Goal: Task Accomplishment & Management: Use online tool/utility

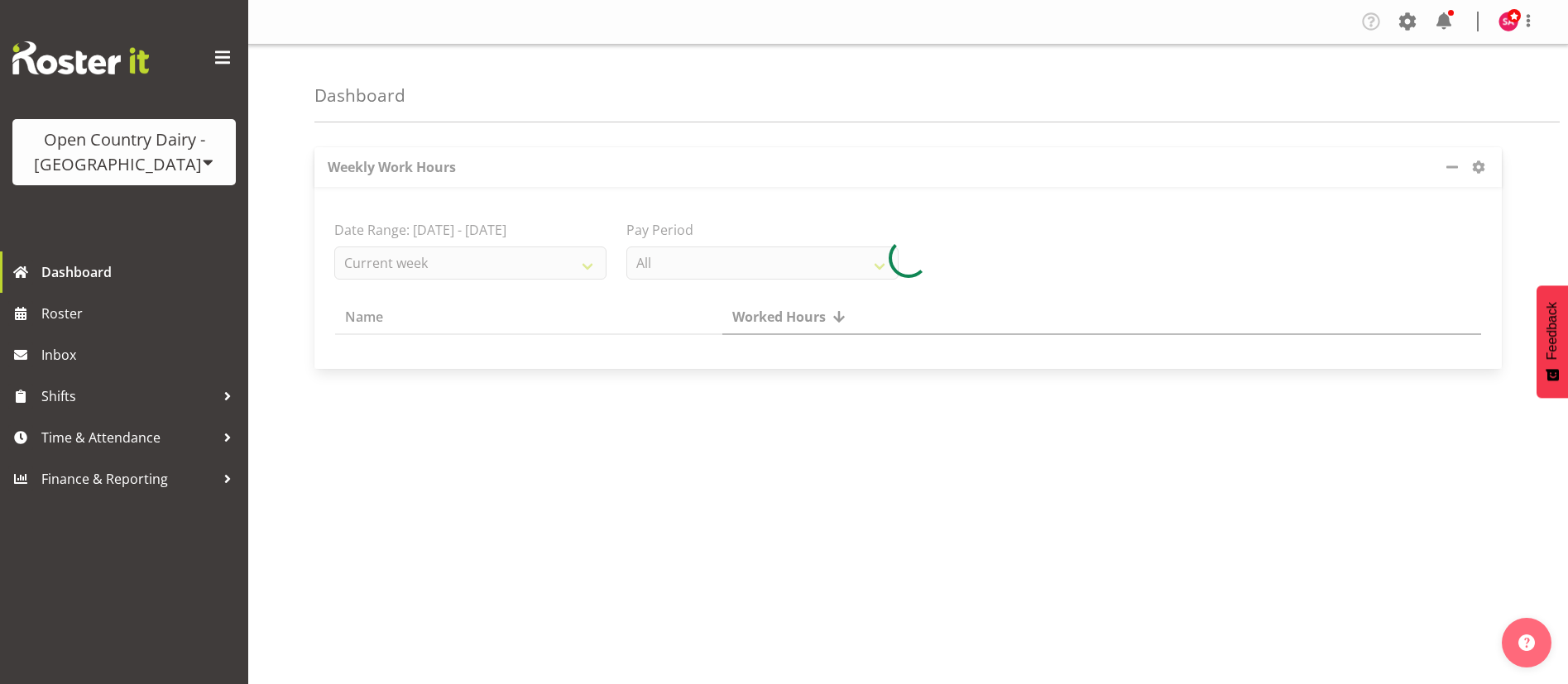
click at [175, 151] on div "Open Country Dairy - [GEOGRAPHIC_DATA]" at bounding box center [124, 151] width 190 height 50
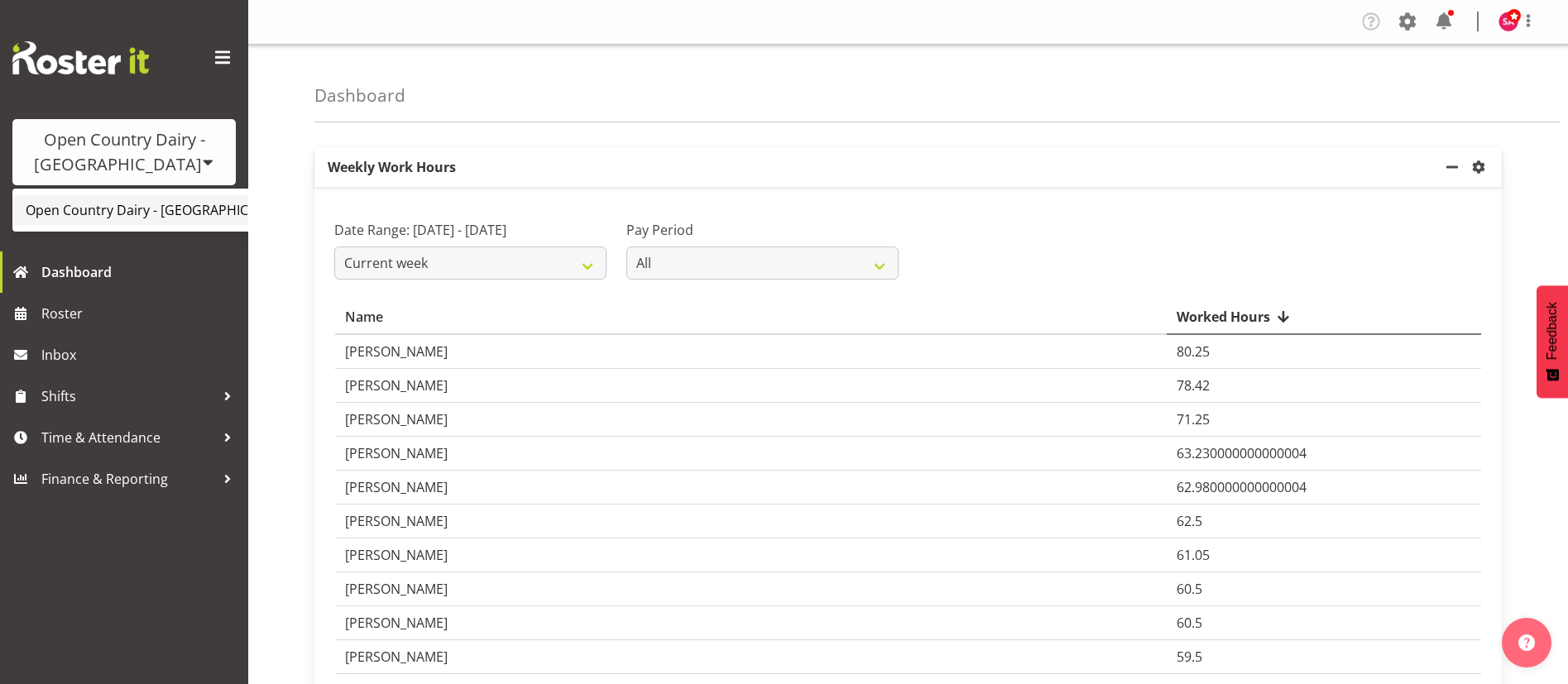
click at [173, 215] on link "Open Country Dairy - [GEOGRAPHIC_DATA]" at bounding box center [173, 209] width 320 height 29
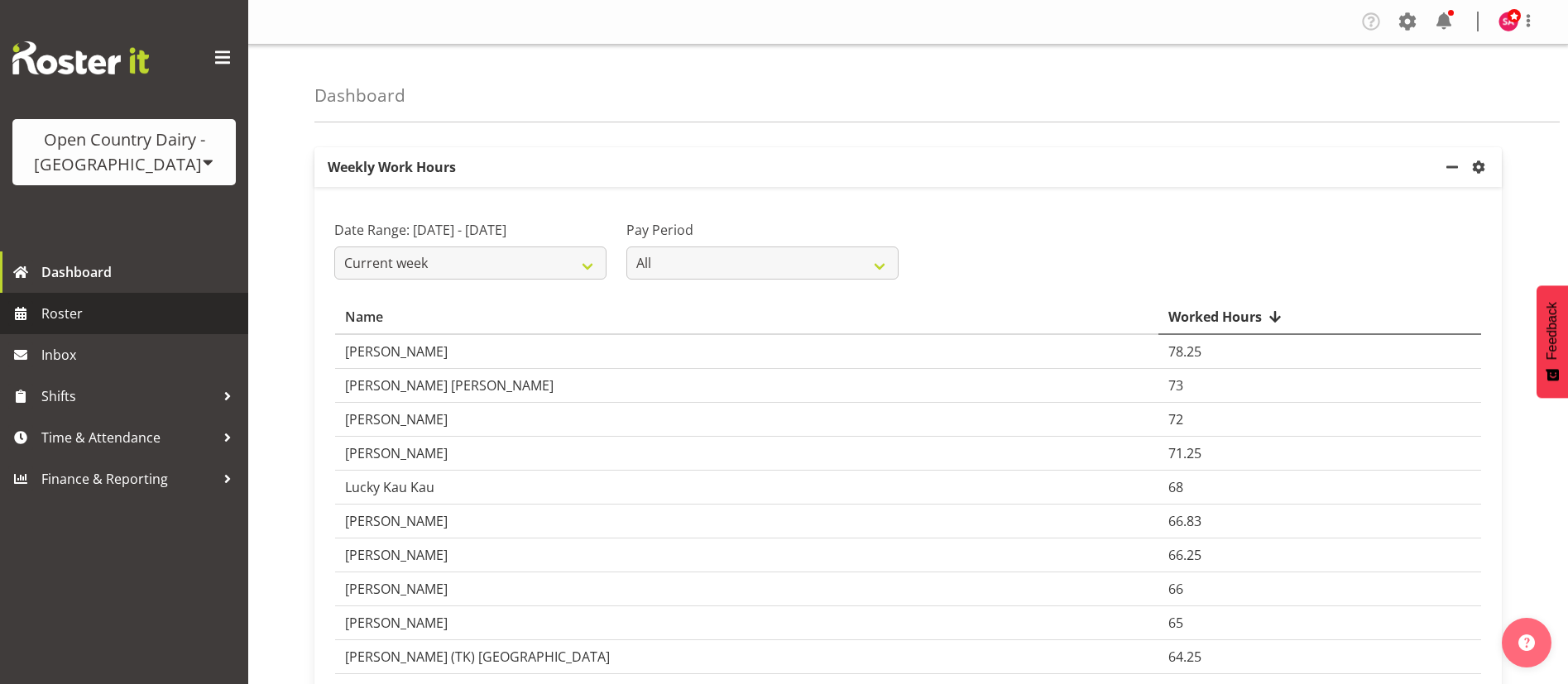
click at [82, 304] on span "Roster" at bounding box center [141, 314] width 199 height 25
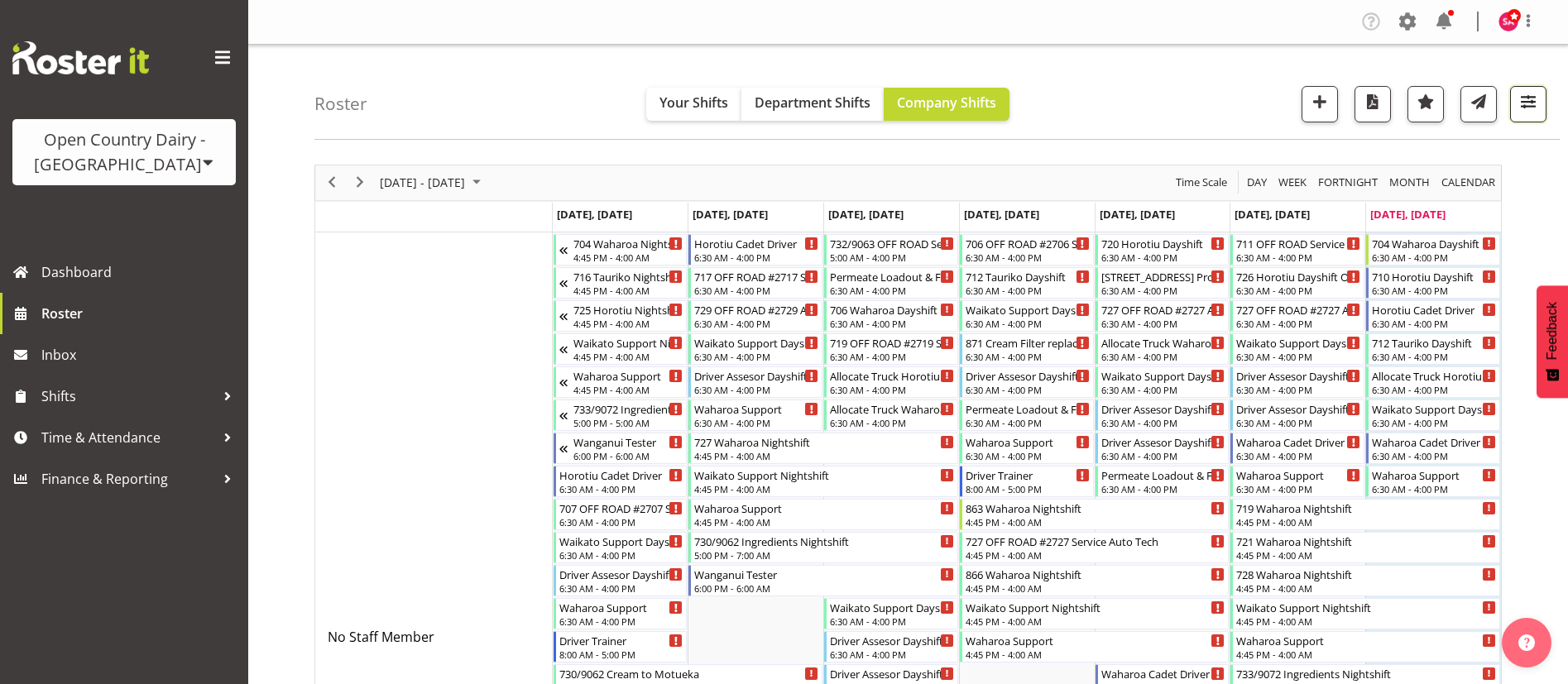
click at [1537, 106] on span "button" at bounding box center [1529, 102] width 22 height 22
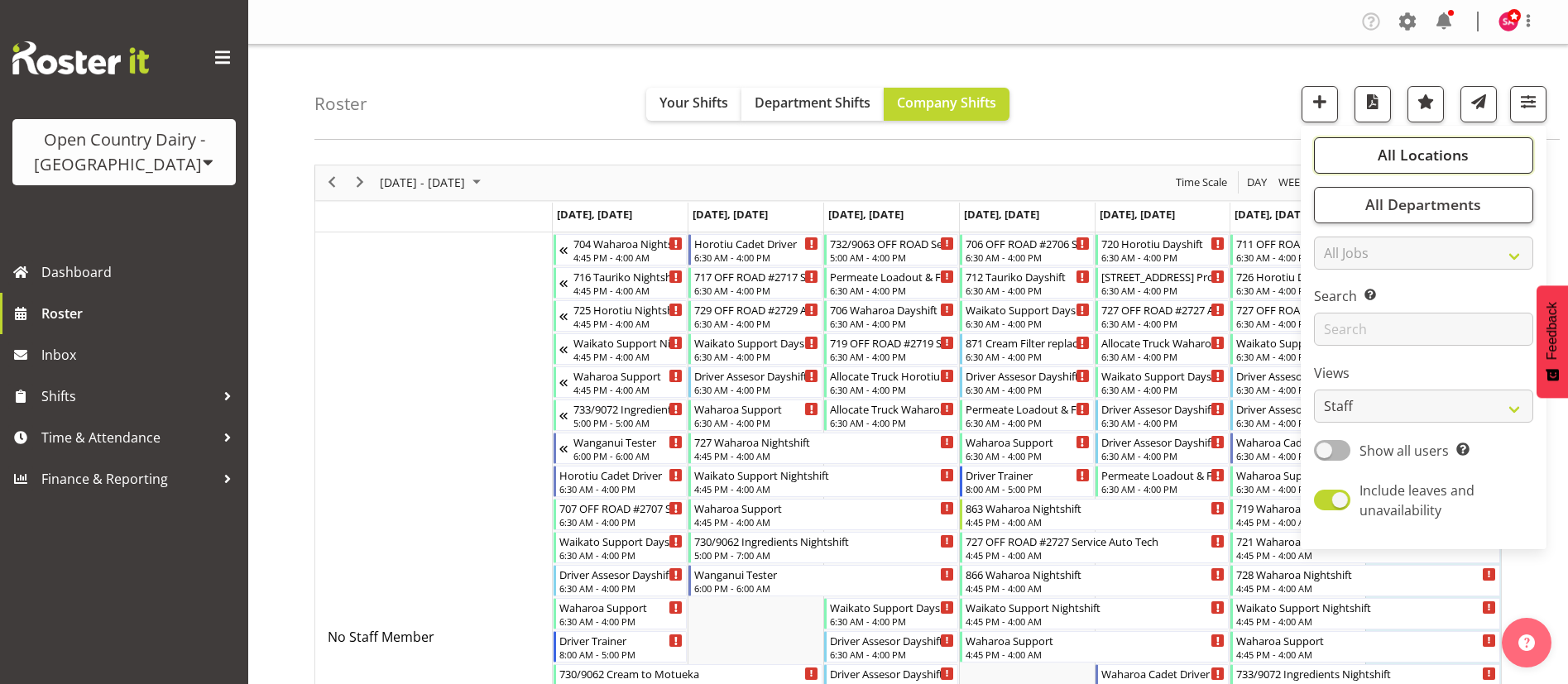
click at [1409, 162] on span "All Locations" at bounding box center [1423, 155] width 91 height 20
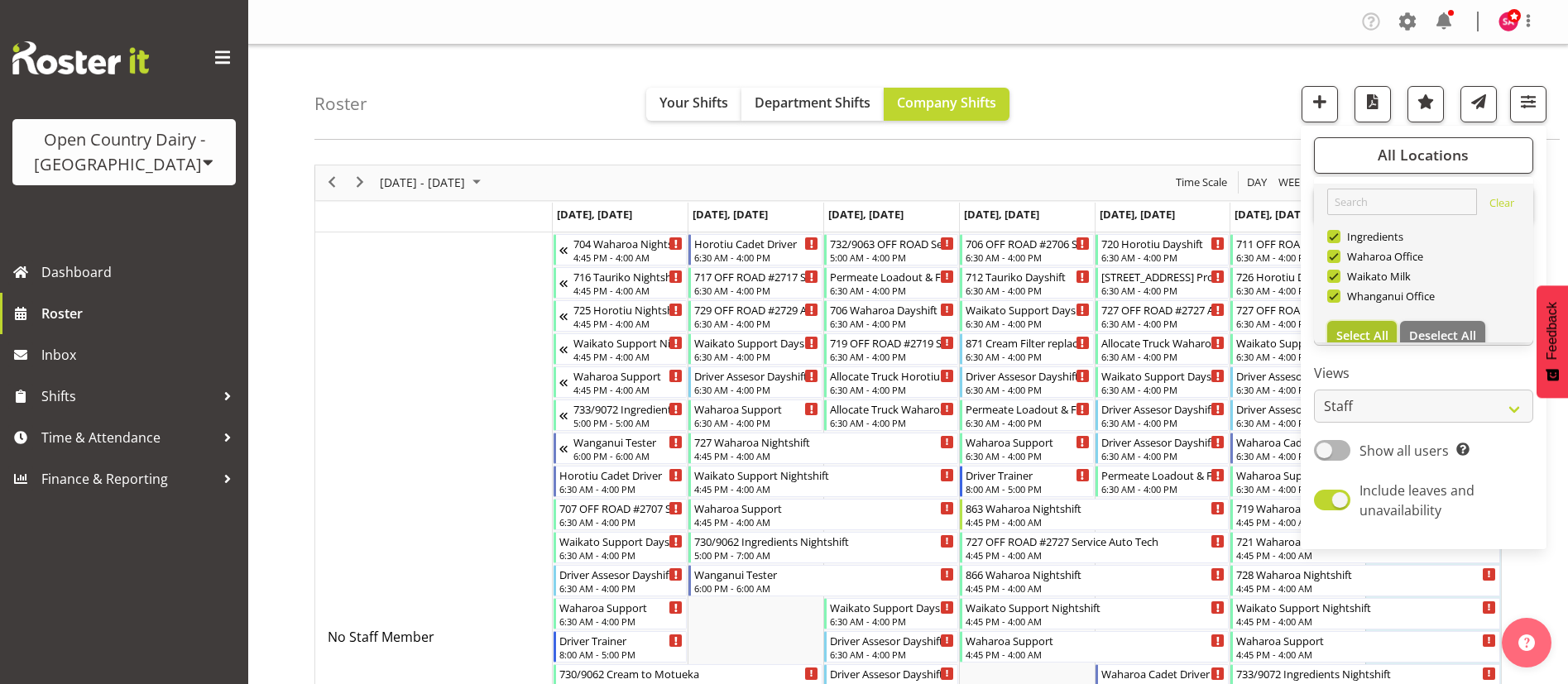
click at [1369, 331] on span "Select All" at bounding box center [1363, 335] width 52 height 16
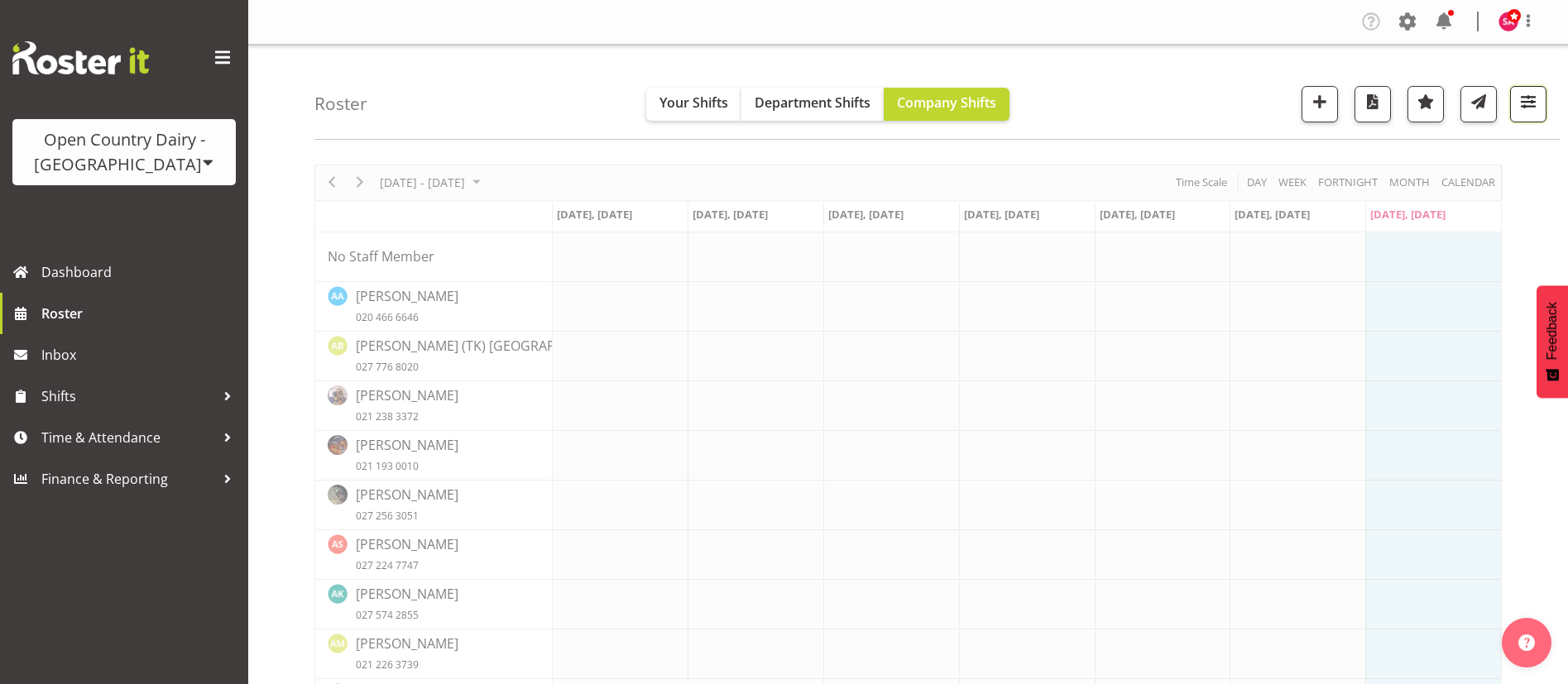
click at [1533, 108] on span "button" at bounding box center [1529, 102] width 22 height 22
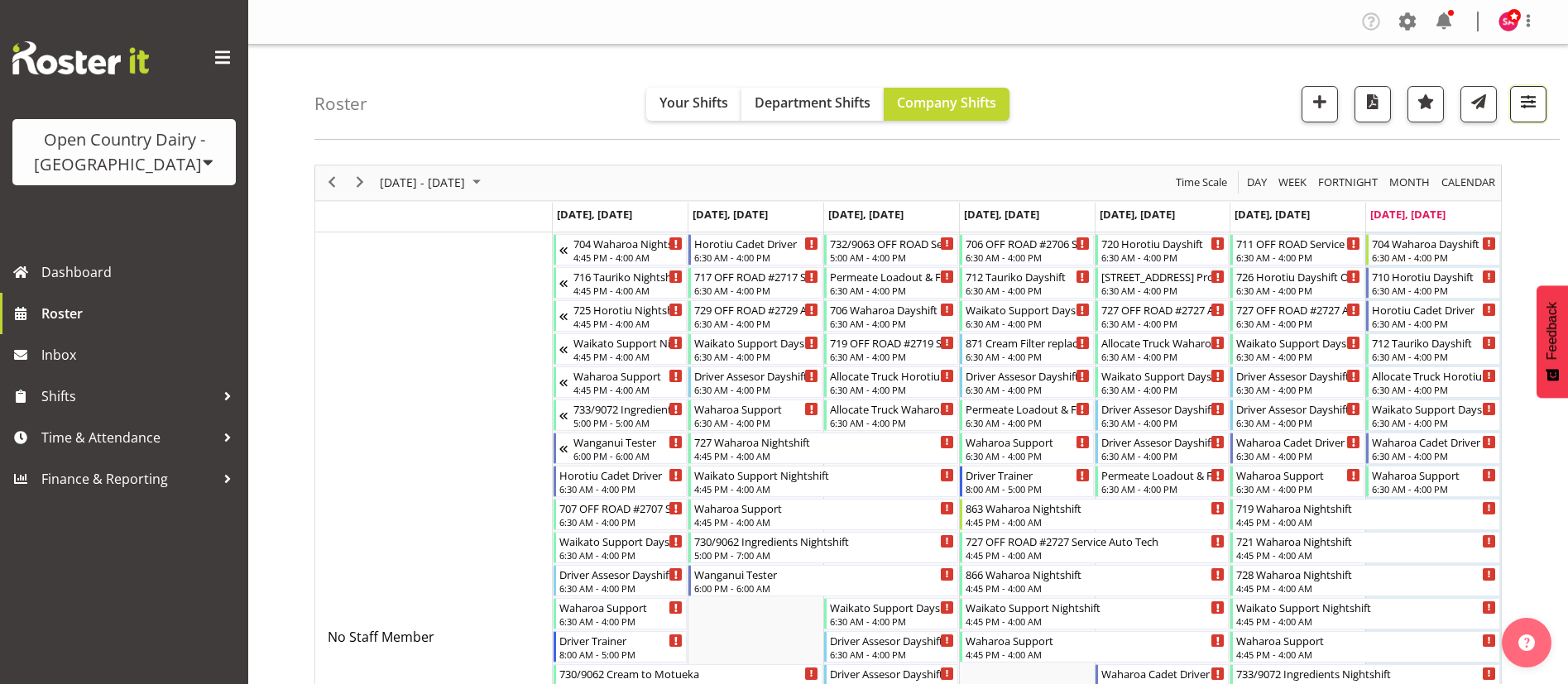
click at [1523, 106] on span "button" at bounding box center [1529, 102] width 22 height 22
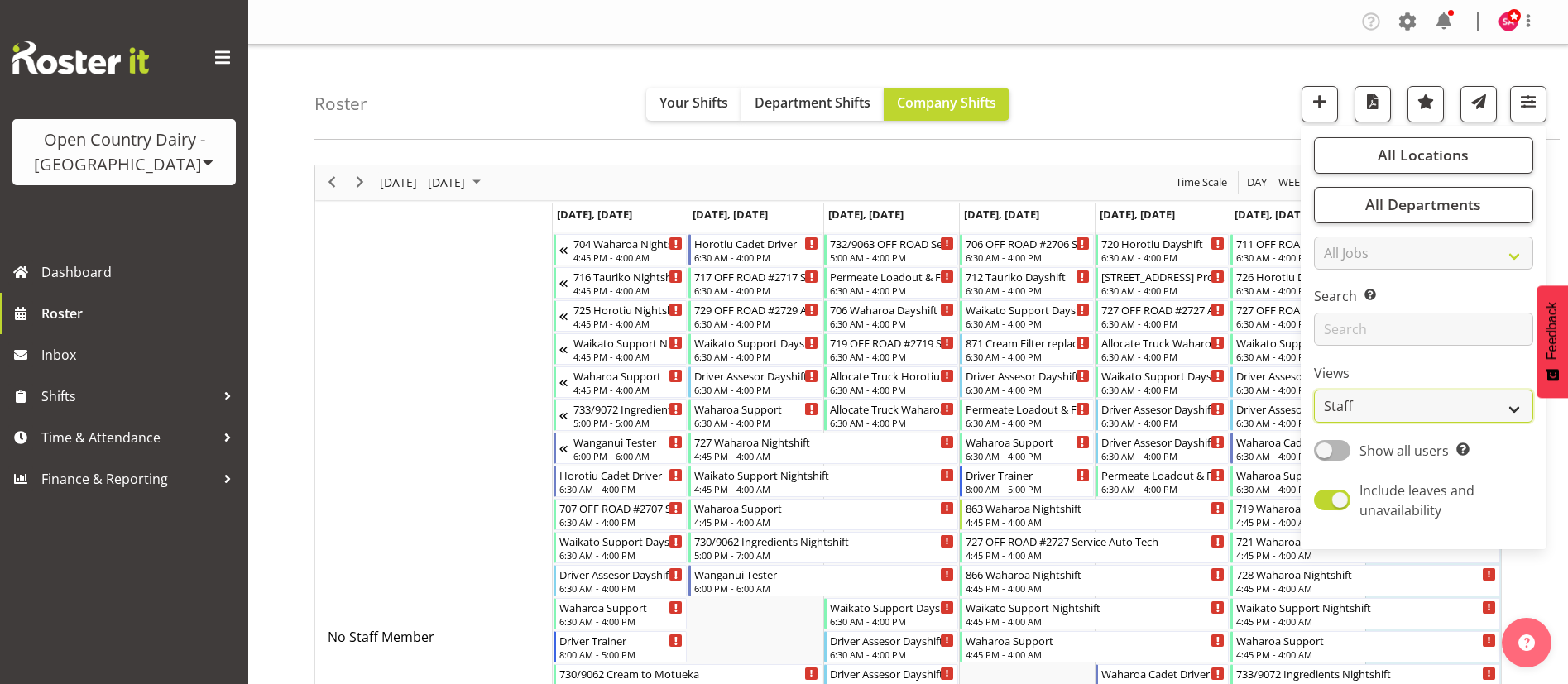
click at [1411, 392] on select "Staff Role Shift - Horizontal Shift - Vertical Staff - Location" at bounding box center [1424, 406] width 220 height 33
select select "shift"
click at [1316, 390] on select "Staff Role Shift - Horizontal Shift - Vertical Staff - Location" at bounding box center [1424, 406] width 220 height 33
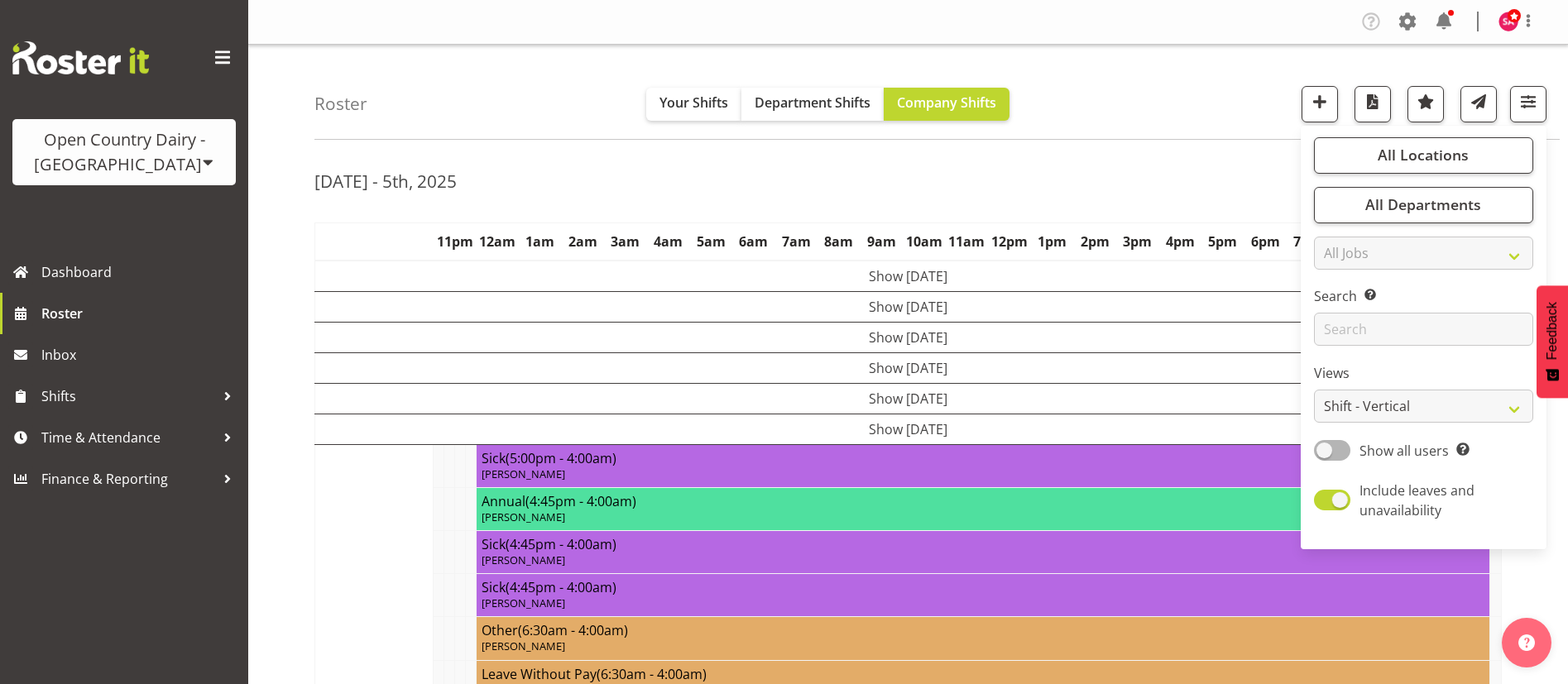
click at [1120, 75] on div "Roster Your Shifts Department Shifts Company Shifts All Locations Clear Ingredi…" at bounding box center [938, 92] width 1246 height 95
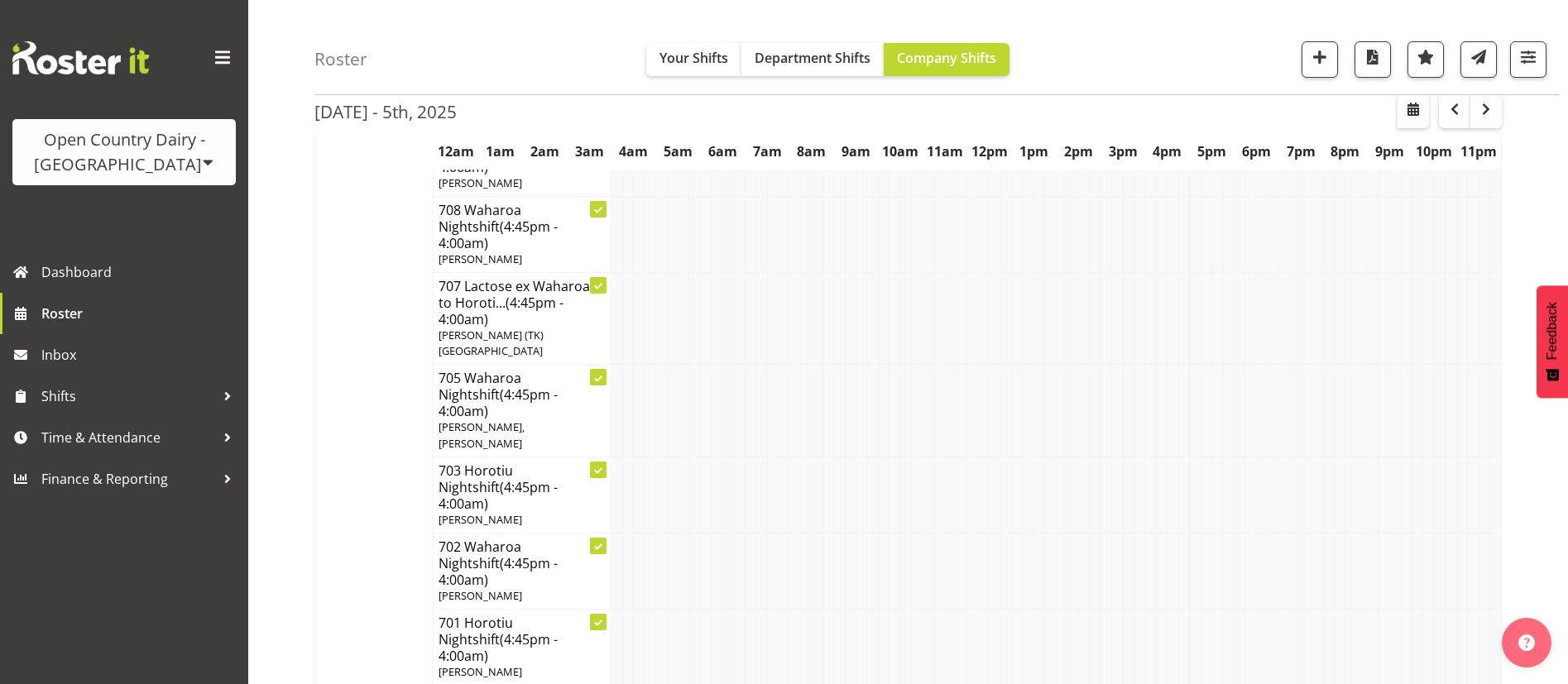
scroll to position [2782, 0]
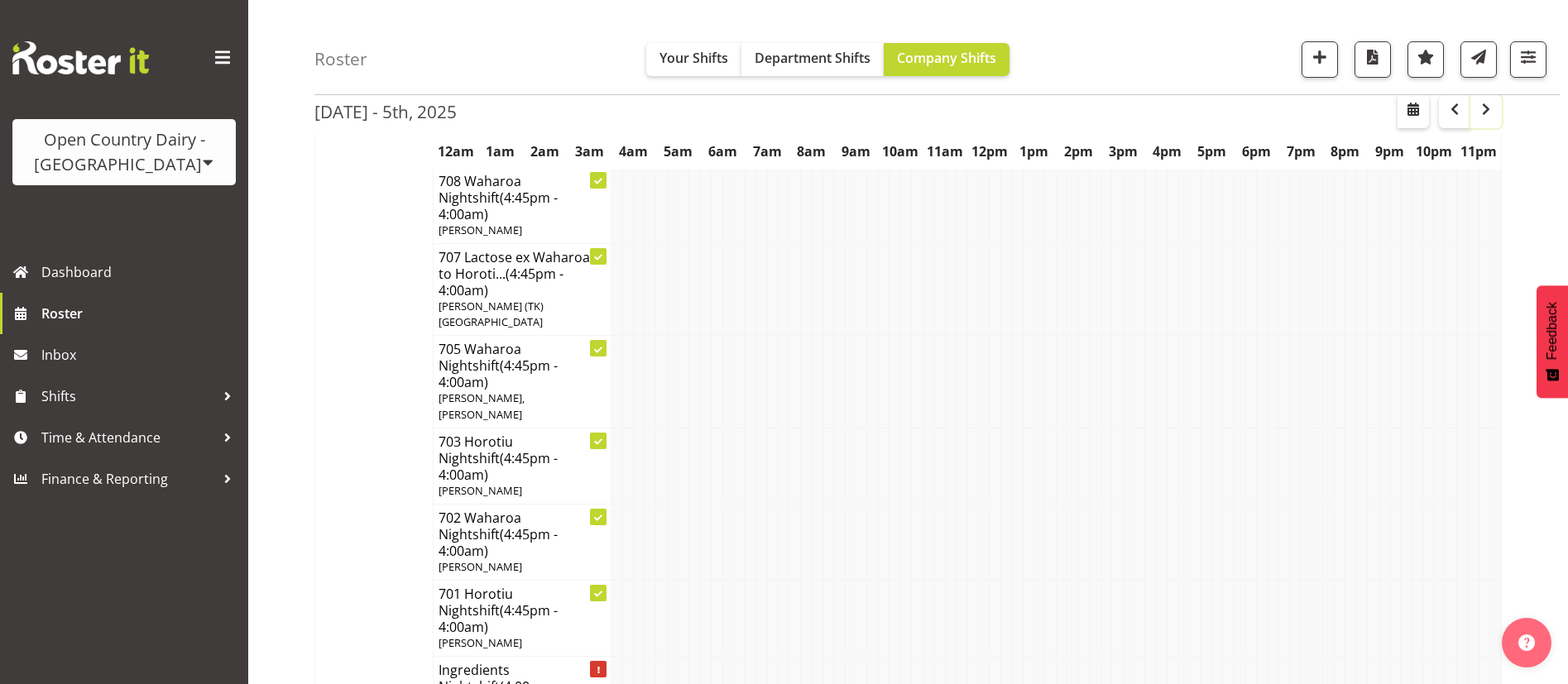
click at [1491, 113] on span "button" at bounding box center [1486, 109] width 20 height 20
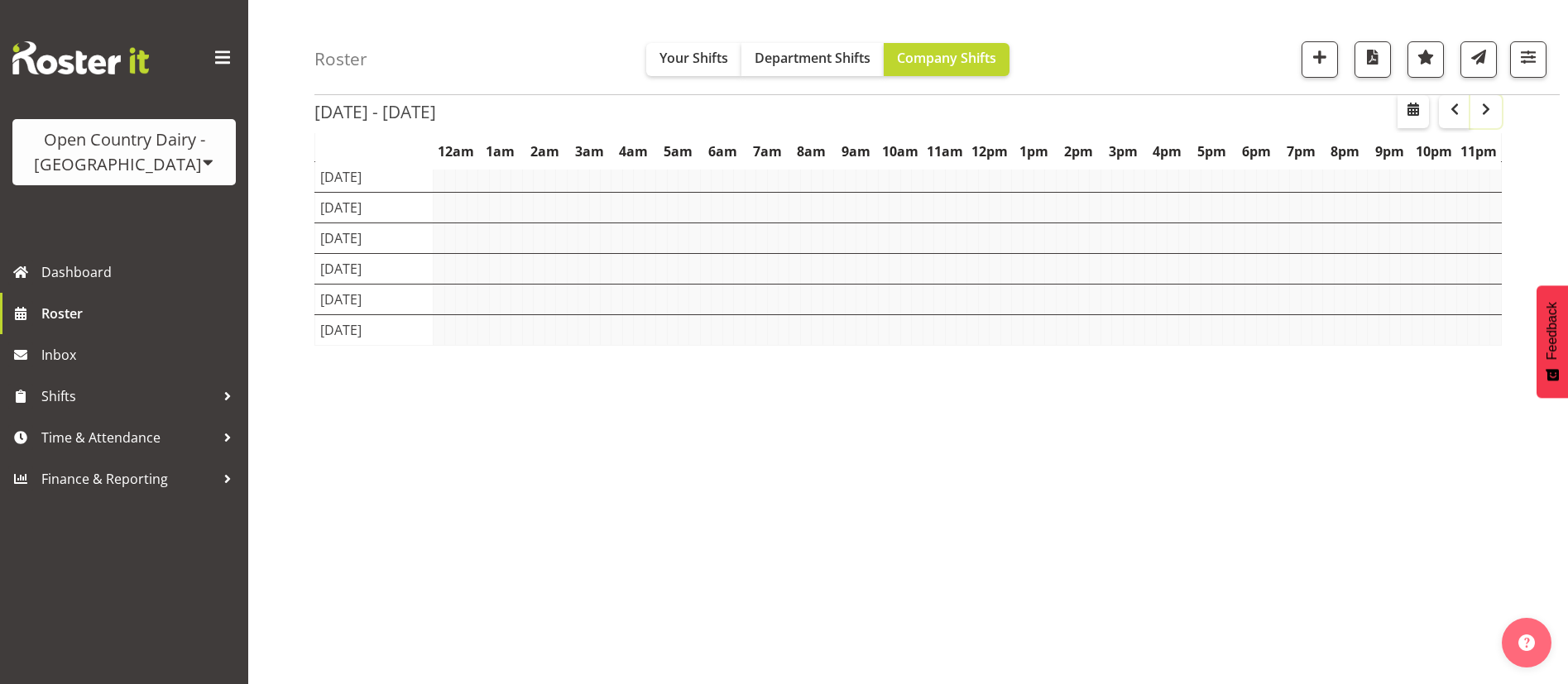
scroll to position [130, 0]
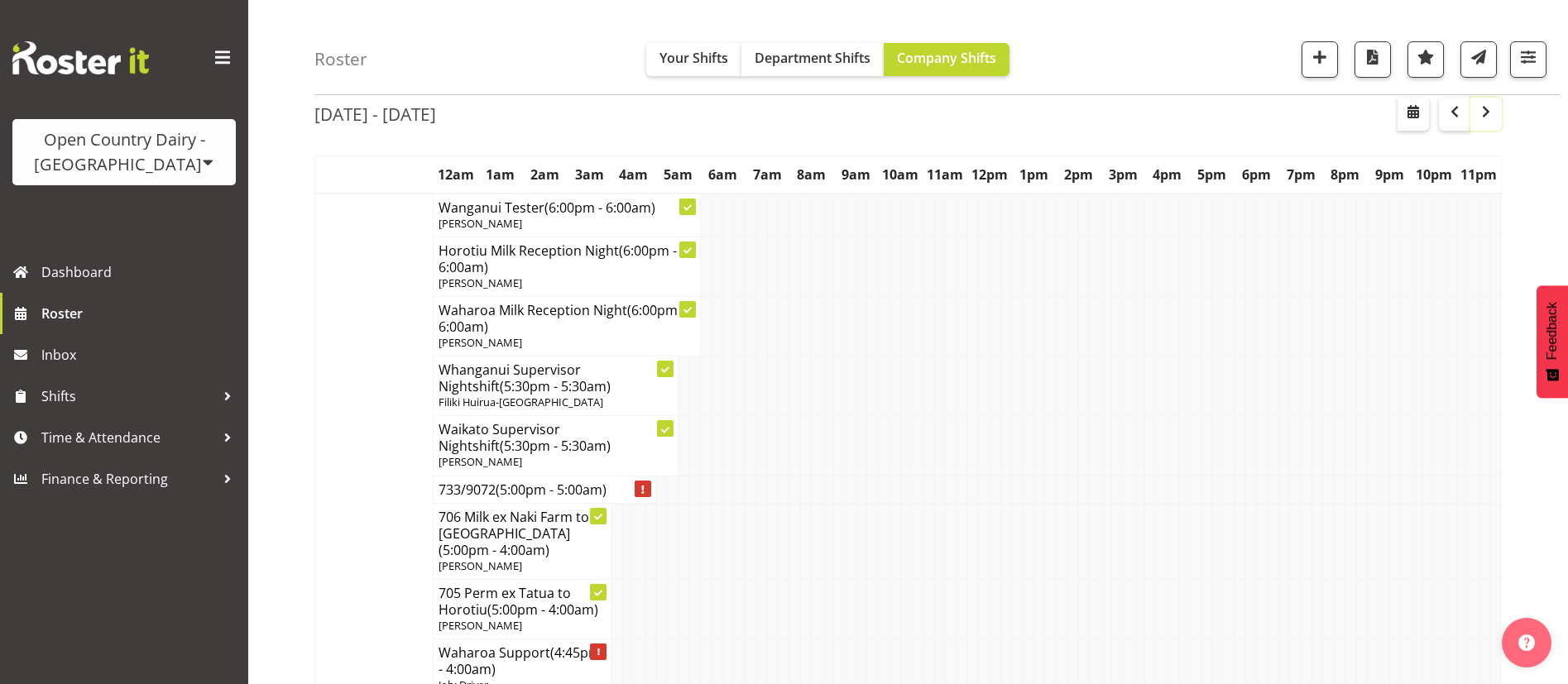
scroll to position [127, 0]
